Goal: Navigation & Orientation: Go to known website

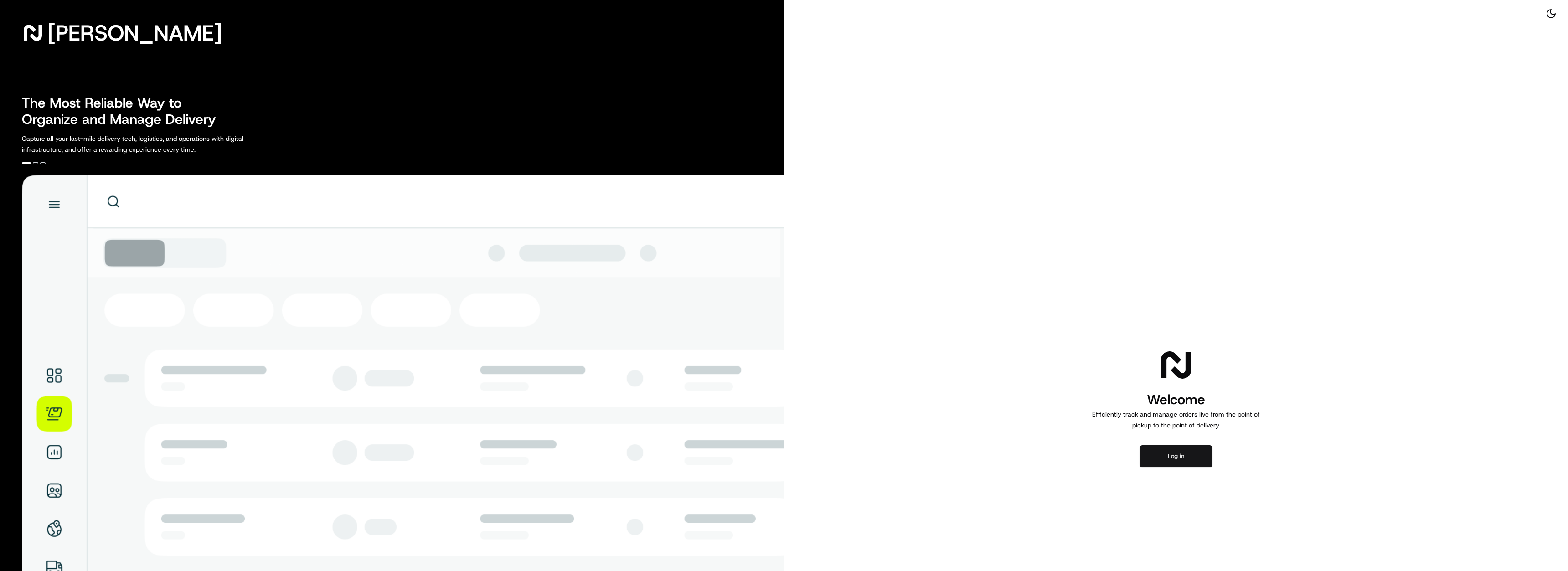
click at [1152, 448] on button "Log in" at bounding box center [1175, 456] width 73 height 22
